Goal: Task Accomplishment & Management: Manage account settings

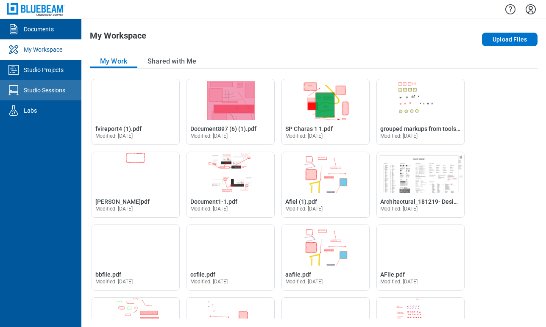
click at [61, 87] on div "Studio Sessions" at bounding box center [45, 90] width 42 height 8
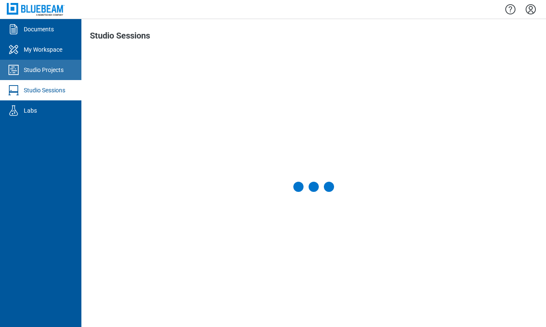
click at [63, 71] on div "Studio Projects" at bounding box center [44, 70] width 40 height 8
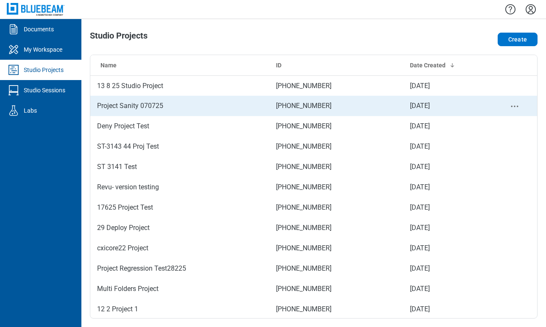
click at [186, 98] on td "Project Sanity 070725" at bounding box center [179, 106] width 179 height 20
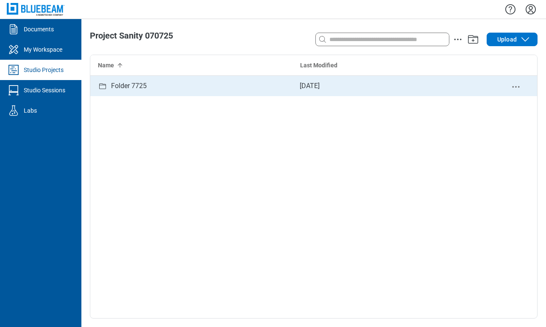
click at [220, 84] on div "Folder 7725" at bounding box center [191, 86] width 202 height 20
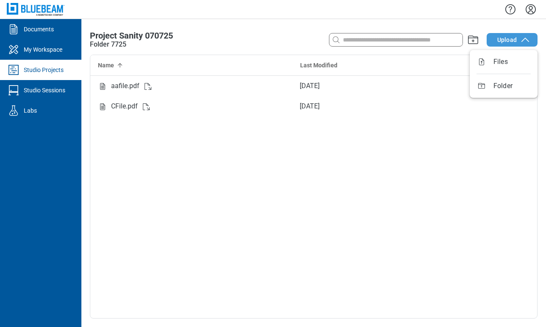
click at [496, 41] on button "Upload" at bounding box center [511, 40] width 51 height 14
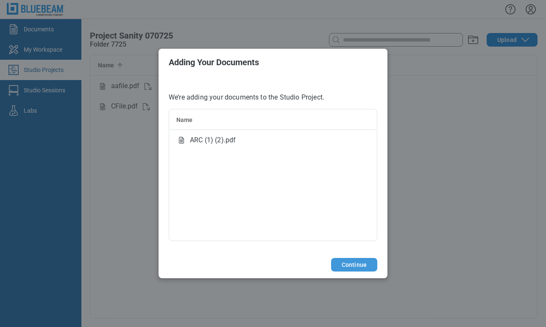
click at [350, 262] on button "Continue" at bounding box center [354, 265] width 46 height 14
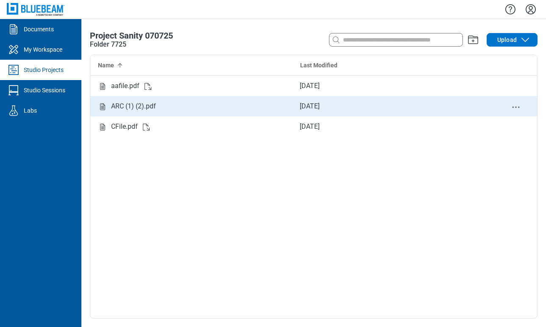
click at [319, 104] on div "[DATE]" at bounding box center [310, 106] width 20 height 17
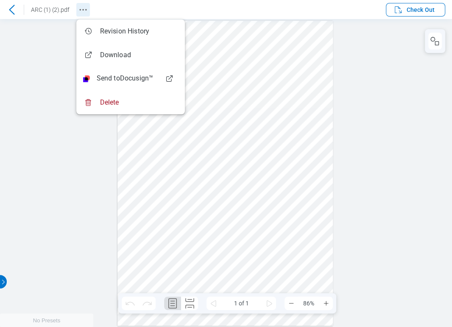
click at [85, 6] on icon "Revision History" at bounding box center [83, 10] width 10 height 10
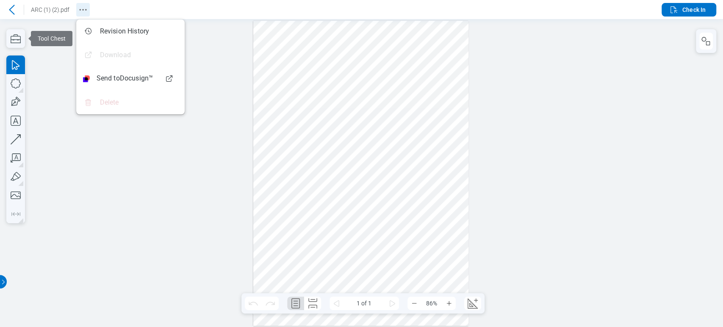
click at [82, 9] on icon "Revision History" at bounding box center [83, 10] width 10 height 10
click at [621, 11] on header "ARC (1) (2).pdf Check In" at bounding box center [361, 9] width 723 height 19
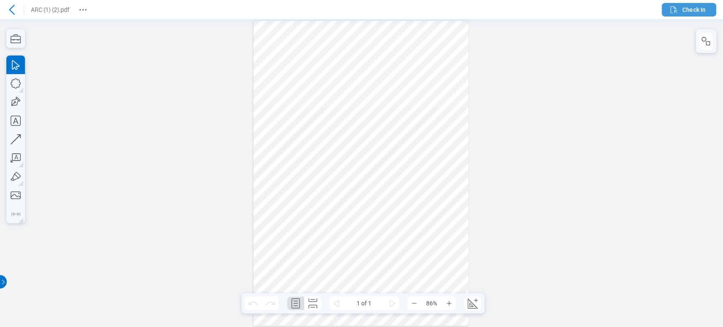
click at [698, 5] on span "Check In" at bounding box center [687, 10] width 37 height 10
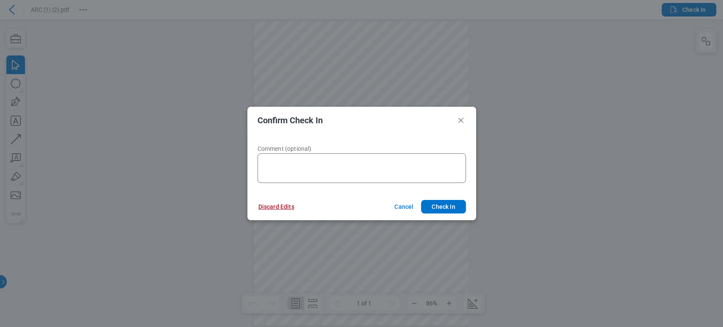
click at [278, 203] on button "Discard Edits" at bounding box center [276, 207] width 56 height 14
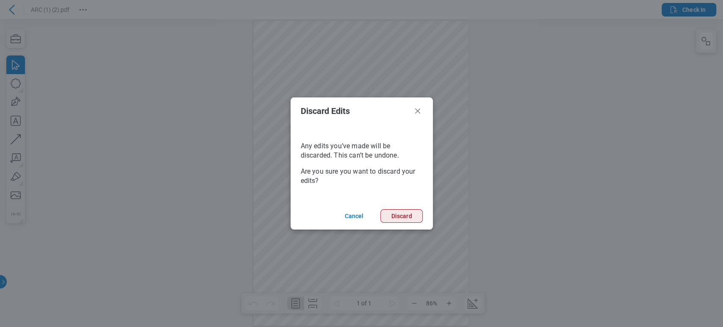
click at [390, 218] on button "Discard" at bounding box center [401, 216] width 42 height 14
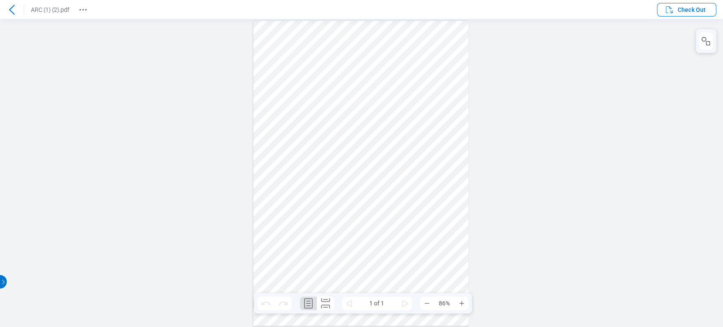
click at [10, 11] on icon at bounding box center [12, 10] width 10 height 10
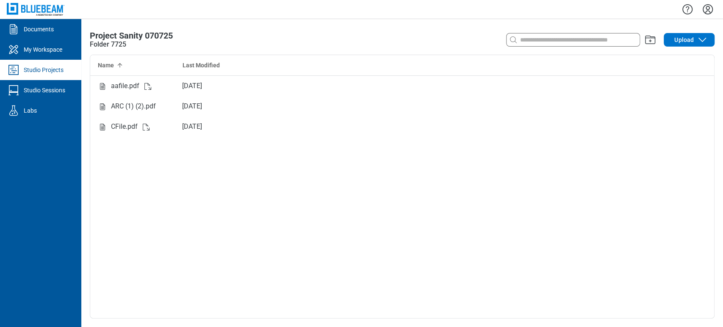
click at [709, 11] on icon "Settings" at bounding box center [708, 9] width 10 height 10
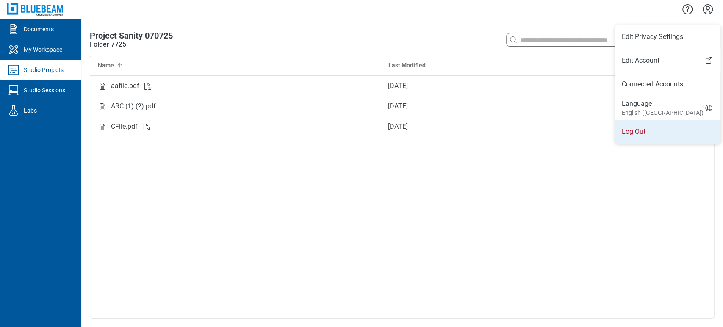
click at [646, 133] on li "Log Out" at bounding box center [667, 132] width 105 height 24
